Goal: Task Accomplishment & Management: Use online tool/utility

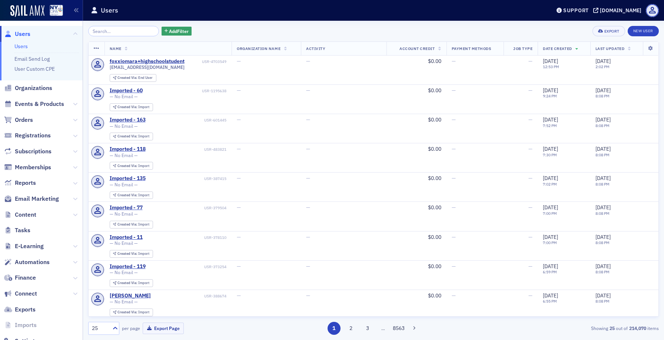
click at [53, 242] on span "E-Learning" at bounding box center [41, 246] width 83 height 16
click at [75, 244] on icon at bounding box center [75, 246] width 4 height 4
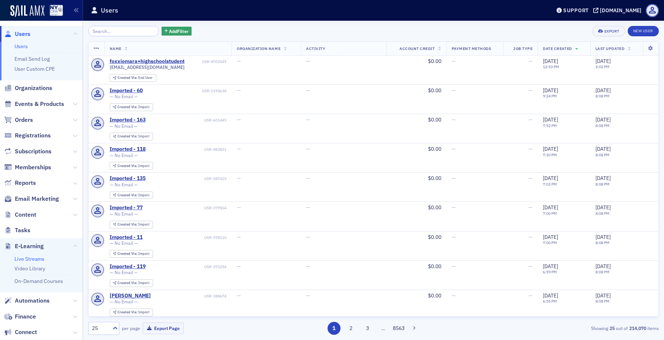
click at [37, 256] on link "Live Streams" at bounding box center [29, 259] width 30 height 7
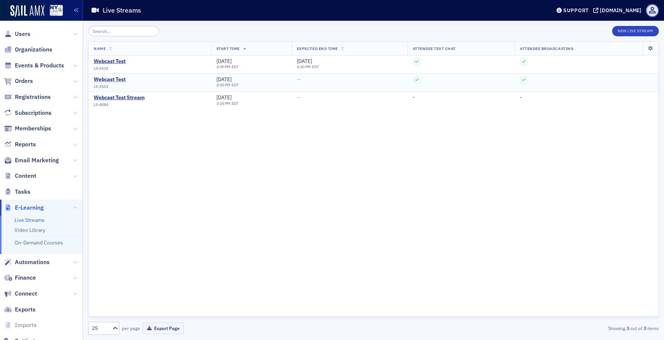
click at [116, 78] on div "Webcast Test" at bounding box center [110, 79] width 32 height 7
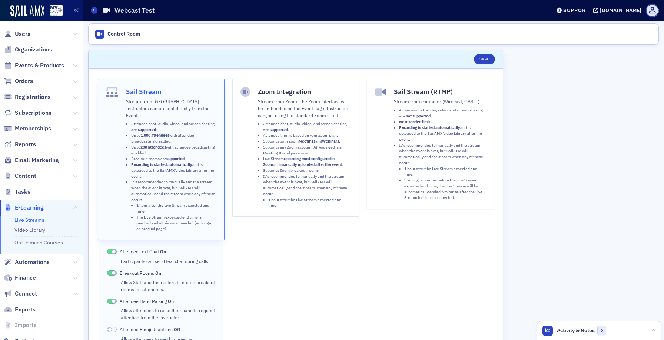
click at [312, 149] on li "Supports any Zoom account. All you need is a Meeting ID and passcode." at bounding box center [307, 150] width 88 height 12
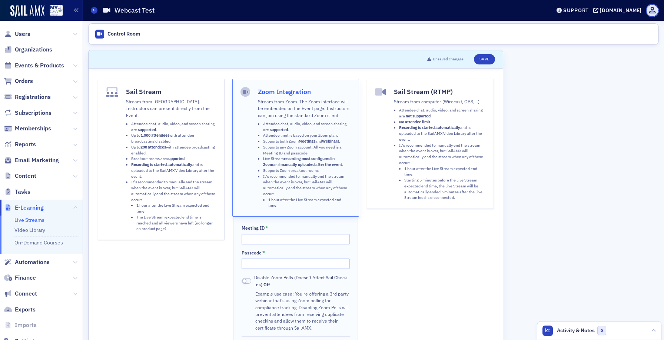
click at [415, 113] on strong "not supported" at bounding box center [418, 115] width 25 height 5
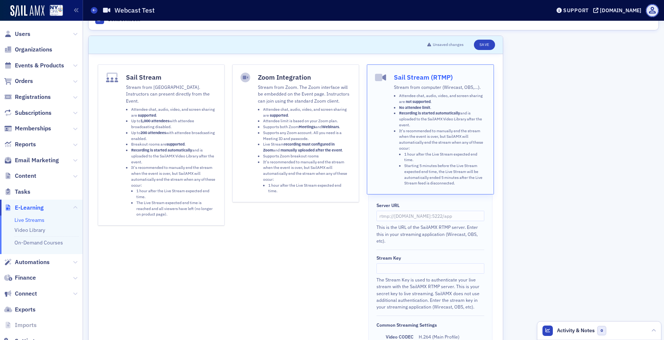
scroll to position [11, 0]
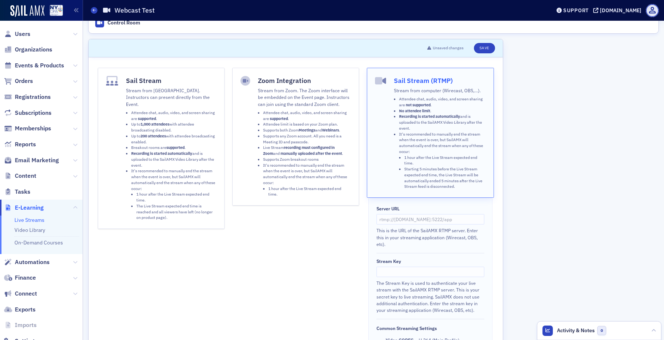
click at [308, 135] on li "Supports any Zoom account. All you need is a Meeting ID and passcode." at bounding box center [307, 139] width 88 height 12
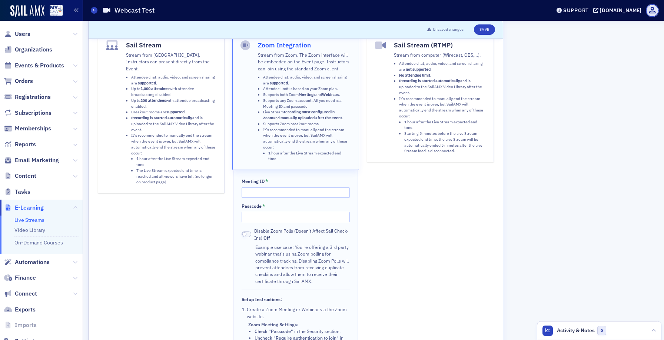
scroll to position [72, 0]
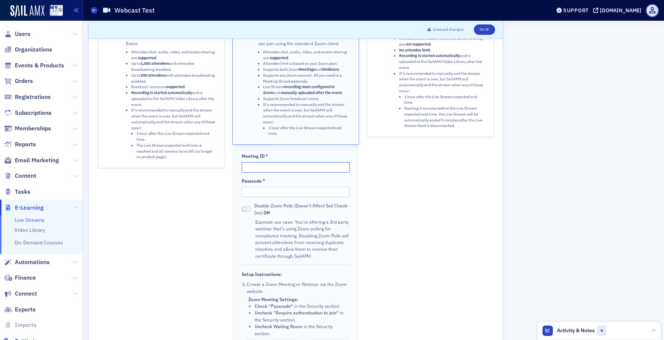
click at [265, 165] on input "Meeting ID *" at bounding box center [296, 167] width 108 height 10
paste input "858 9754 1528"
type input "858 9754 1528"
click at [265, 199] on div "Meeting ID * 858 9754 1528 Passcode * Disable Zoom Polls (Doesn't Affect Sail C…" at bounding box center [295, 282] width 124 height 274
click at [267, 194] on input "Passcode *" at bounding box center [296, 192] width 108 height 10
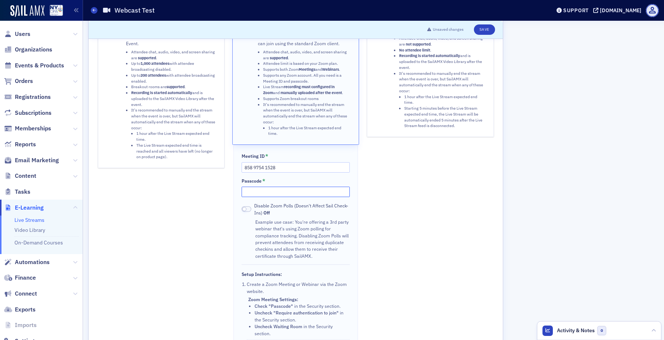
paste input "cbte0C"
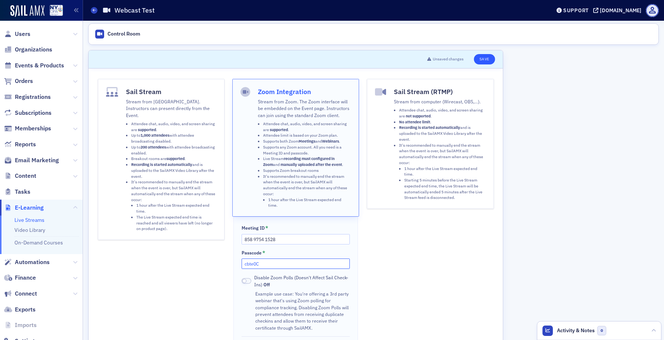
scroll to position [0, 0]
type input "cbte0C"
click at [486, 59] on button "Save" at bounding box center [484, 59] width 21 height 10
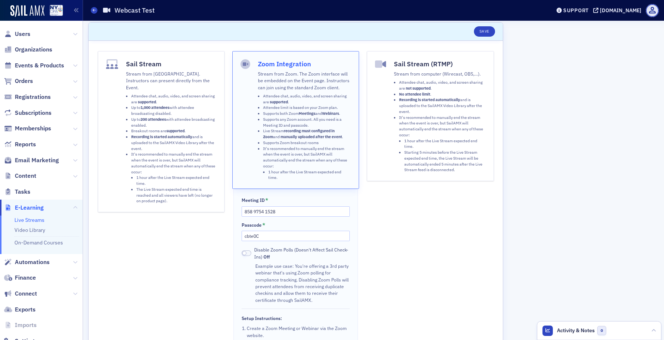
scroll to position [28, 0]
